Goal: Complete application form

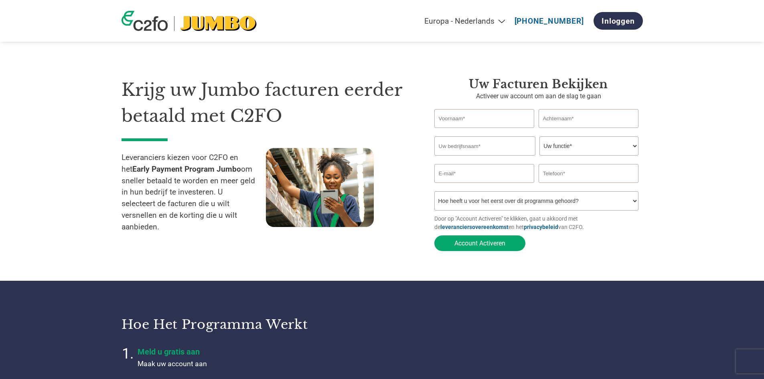
select select "nl"
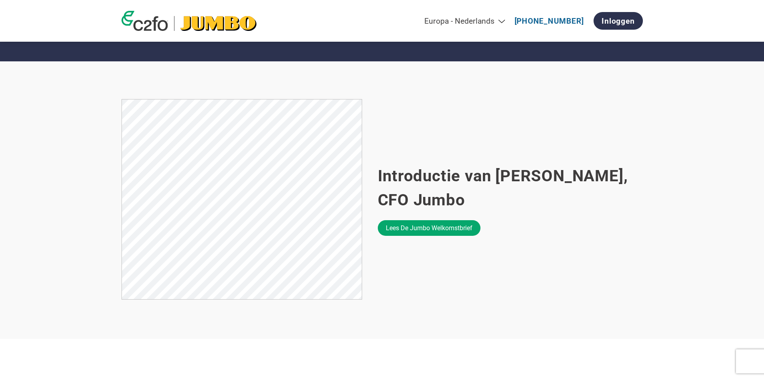
scroll to position [448, 0]
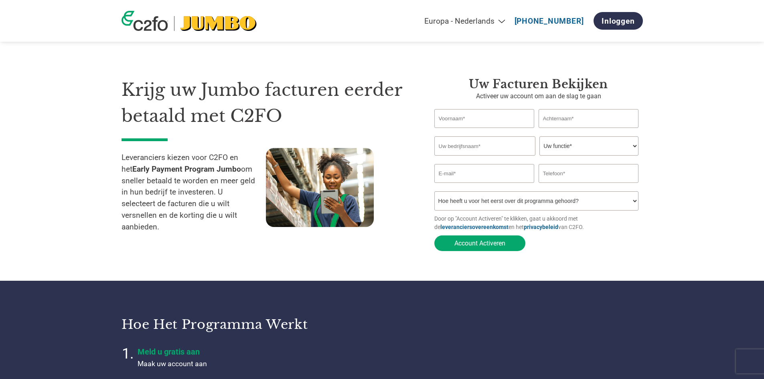
select select "nl"
click at [473, 115] on input "text" at bounding box center [484, 118] width 100 height 19
click at [393, 260] on section "Krijg uw Jumbo facturen eerder betaald met C2FO Leveranciers kiezen voor C2FO e…" at bounding box center [382, 156] width 764 height 249
click at [469, 124] on input "text" at bounding box center [484, 118] width 100 height 19
type input "Daniëlle"
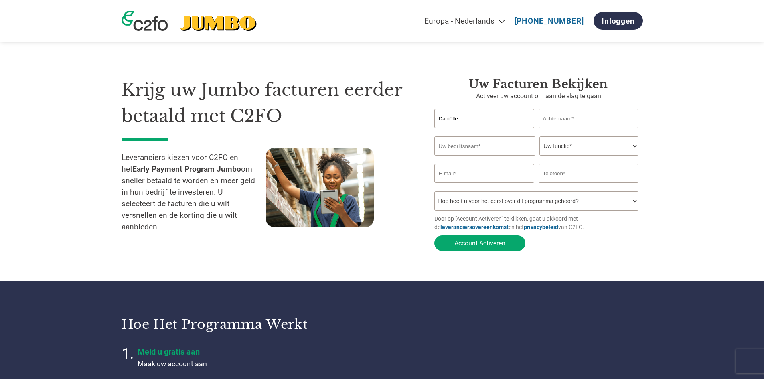
click at [580, 115] on input "text" at bounding box center [589, 118] width 100 height 19
type input "van Roij"
click at [485, 146] on input "text" at bounding box center [484, 145] width 101 height 19
type input "Capopac"
click at [582, 150] on select "Uw functie* financieel directeur controleur Krediet manager Financieel directeu…" at bounding box center [588, 145] width 99 height 19
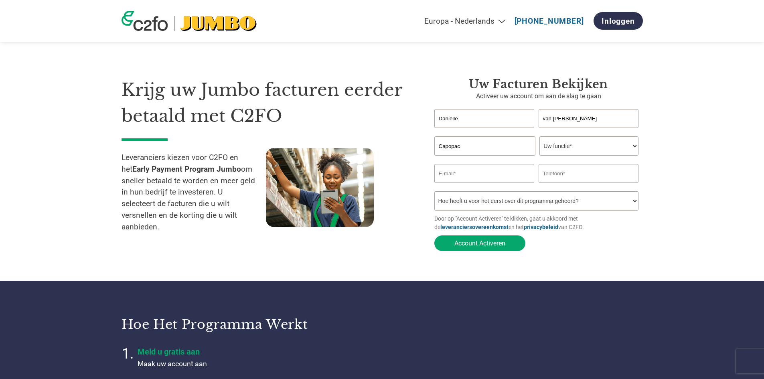
select select "CONTROLLER"
click at [539, 137] on select "Uw functie* financieel directeur controleur Krediet manager Financieel directeu…" at bounding box center [588, 145] width 99 height 19
click at [570, 202] on select "Hoe heeft u voor het eerst over dit programma gehoord? Een brief ontvangen Per …" at bounding box center [536, 200] width 205 height 19
click at [679, 186] on section "Krijg uw Jumbo facturen eerder betaald met C2FO Leveranciers kiezen voor C2FO e…" at bounding box center [382, 156] width 764 height 249
